Goal: Task Accomplishment & Management: Manage account settings

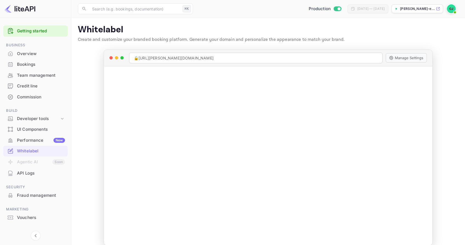
click at [453, 9] on img at bounding box center [451, 8] width 9 height 9
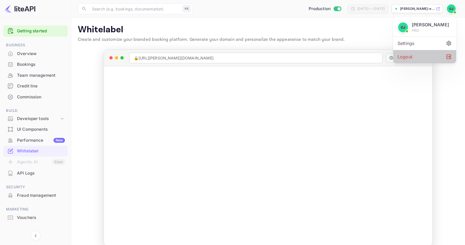
click at [405, 63] on div "Logout" at bounding box center [424, 56] width 63 height 13
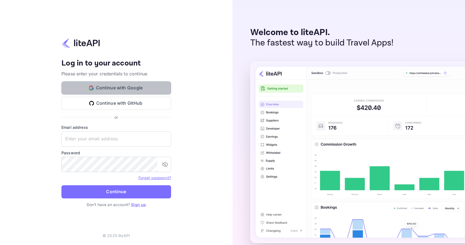
click at [114, 90] on button "Continue with Google" at bounding box center [116, 87] width 110 height 13
